Goal: Check status: Check status

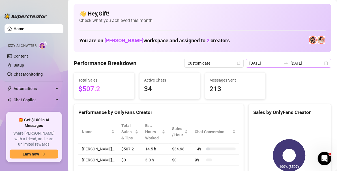
click at [325, 59] on div "2025-09-15 2025-09-18" at bounding box center [288, 63] width 85 height 9
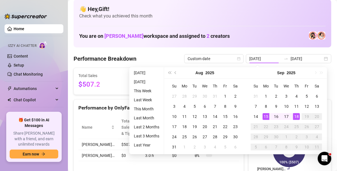
click at [264, 118] on div "15" at bounding box center [265, 116] width 7 height 7
click at [328, 127] on div "Sales by OnlyFans Creator 𝖍𝖔𝖑𝖑𝖞… 100% ($507)" at bounding box center [289, 145] width 87 height 92
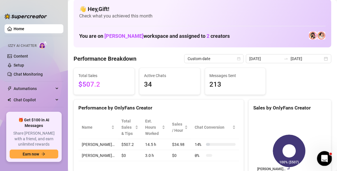
click at [329, 151] on div "Open Intercom Messenger" at bounding box center [324, 158] width 14 height 14
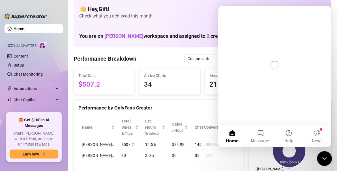
scroll to position [0, 0]
click at [185, 111] on div "Performance by OnlyFans Creator" at bounding box center [158, 108] width 161 height 8
click at [325, 153] on div "Close Intercom Messenger" at bounding box center [324, 158] width 14 height 14
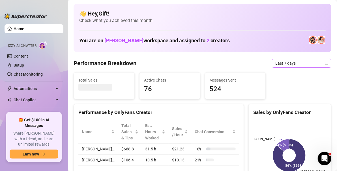
click at [324, 63] on icon "calendar" at bounding box center [325, 63] width 3 height 3
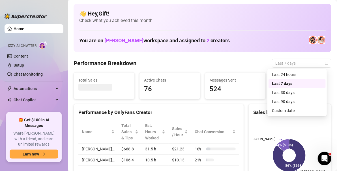
click at [300, 112] on div "Custom date" at bounding box center [297, 111] width 50 height 6
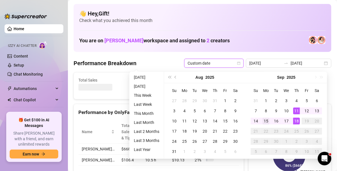
click at [265, 120] on div "15" at bounding box center [265, 121] width 7 height 7
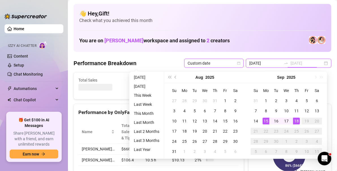
type input "[DATE]"
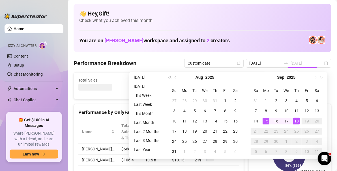
click at [296, 120] on div "18" at bounding box center [296, 121] width 7 height 7
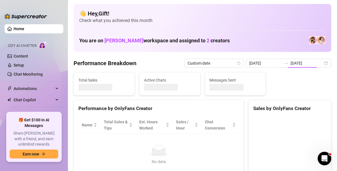
type input "[DATE]"
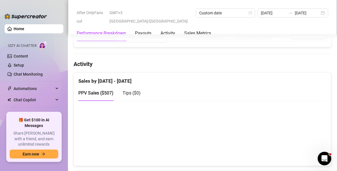
scroll to position [259, 0]
